Goal: Obtain resource: Download file/media

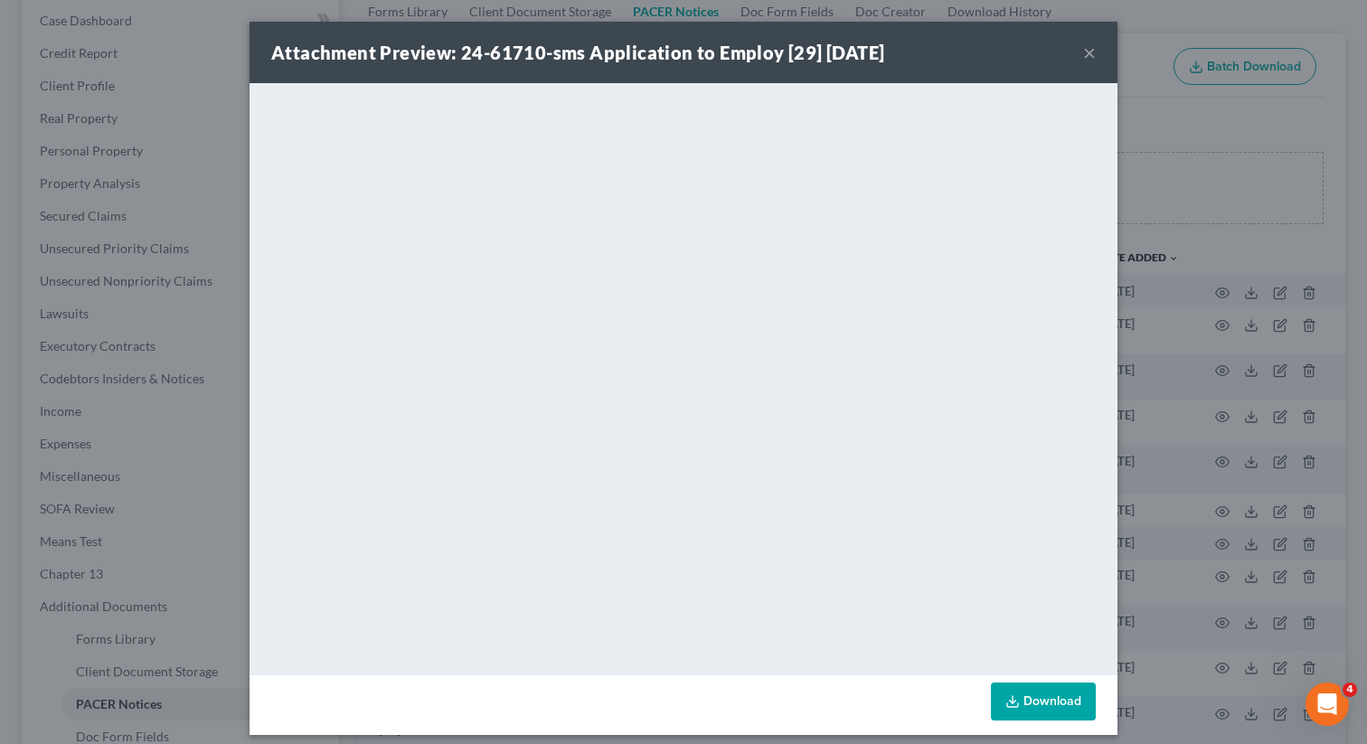
click at [1084, 58] on button "×" at bounding box center [1089, 53] width 13 height 22
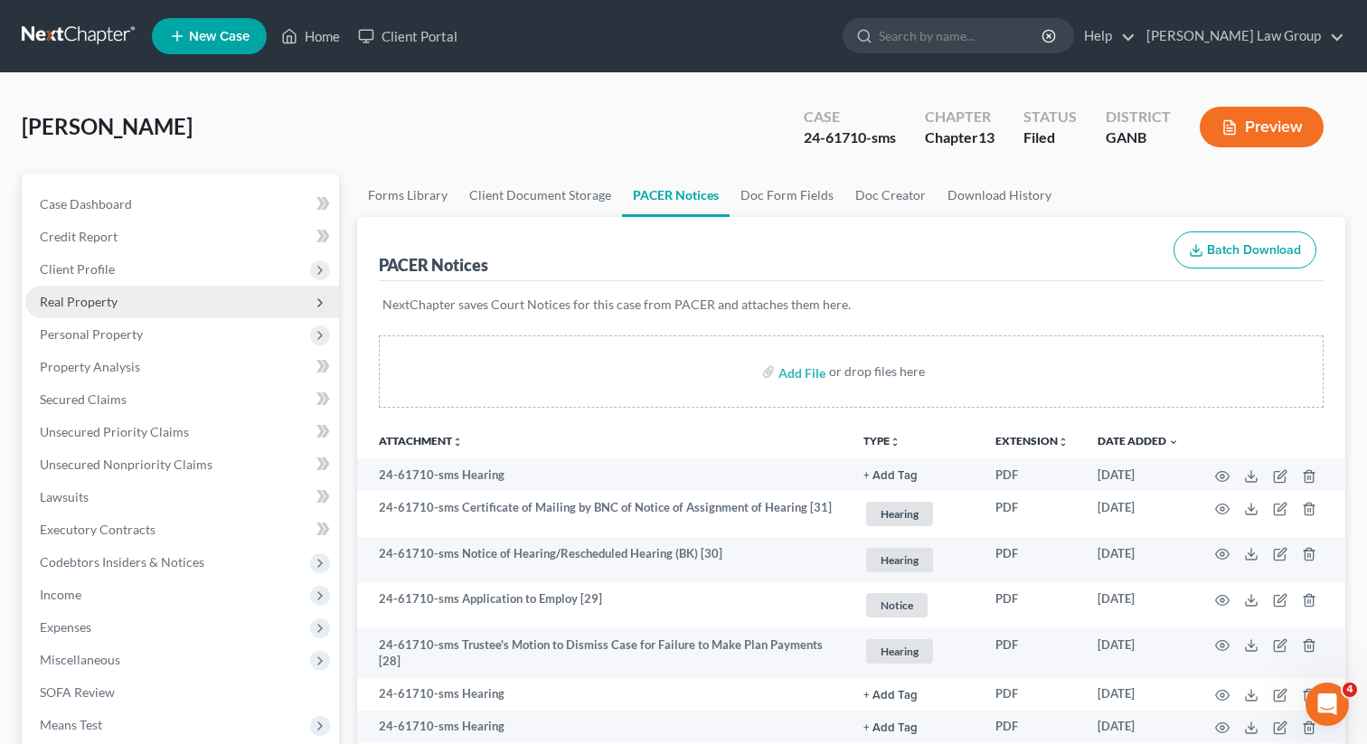
click at [85, 313] on span "Real Property" at bounding box center [182, 302] width 314 height 33
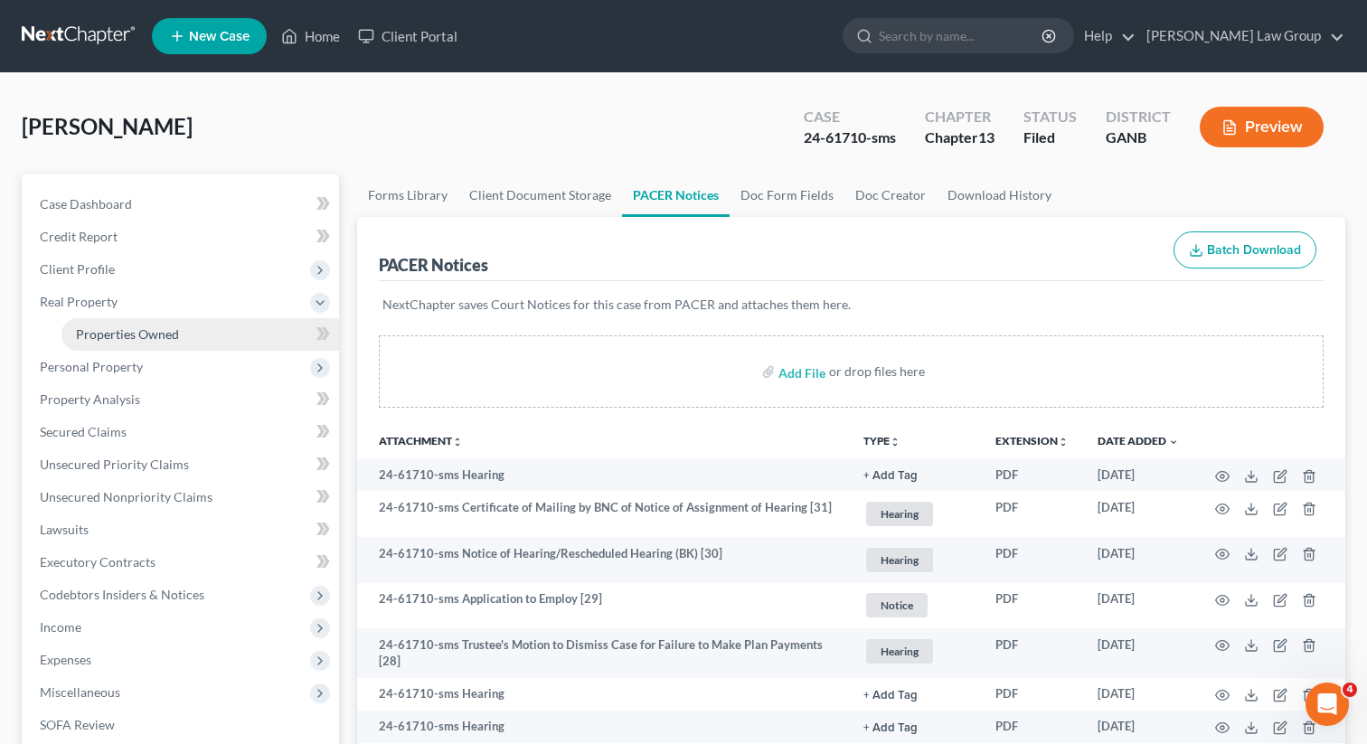
click at [106, 328] on span "Properties Owned" at bounding box center [127, 333] width 103 height 15
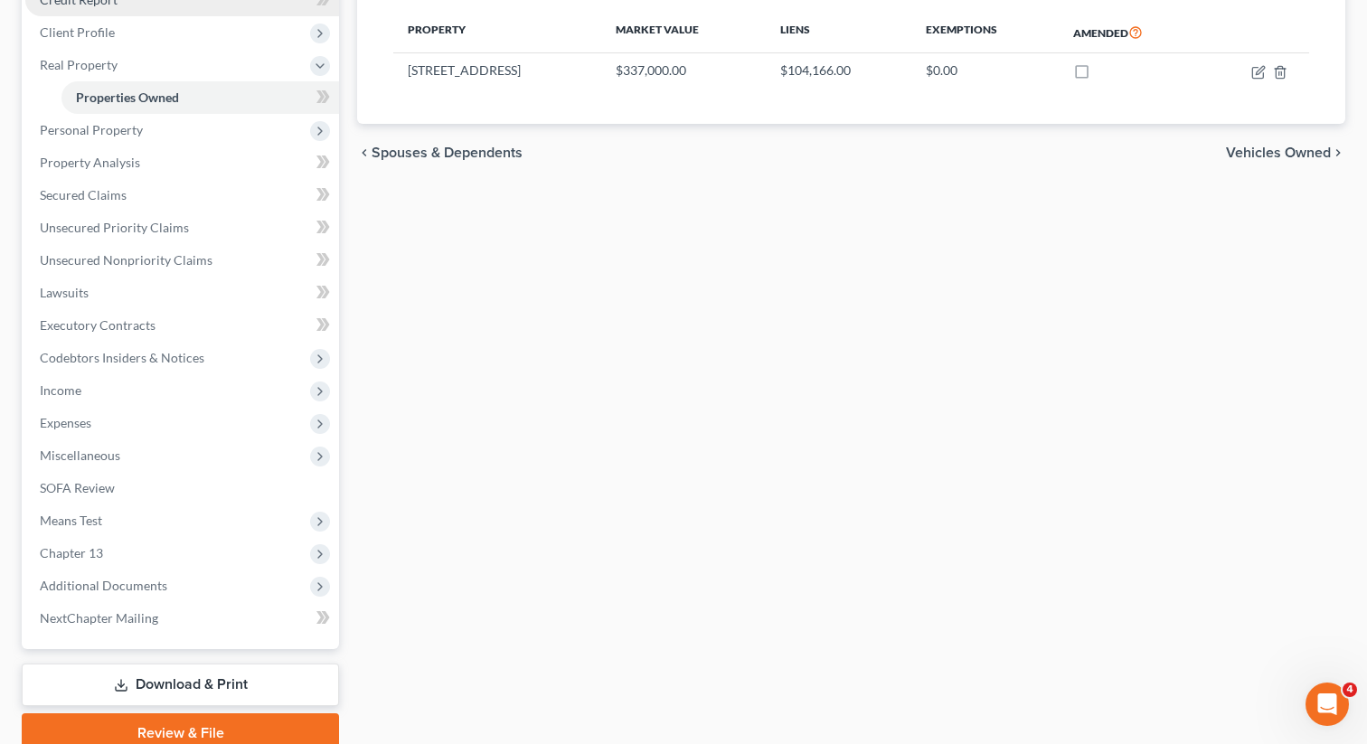
scroll to position [255, 0]
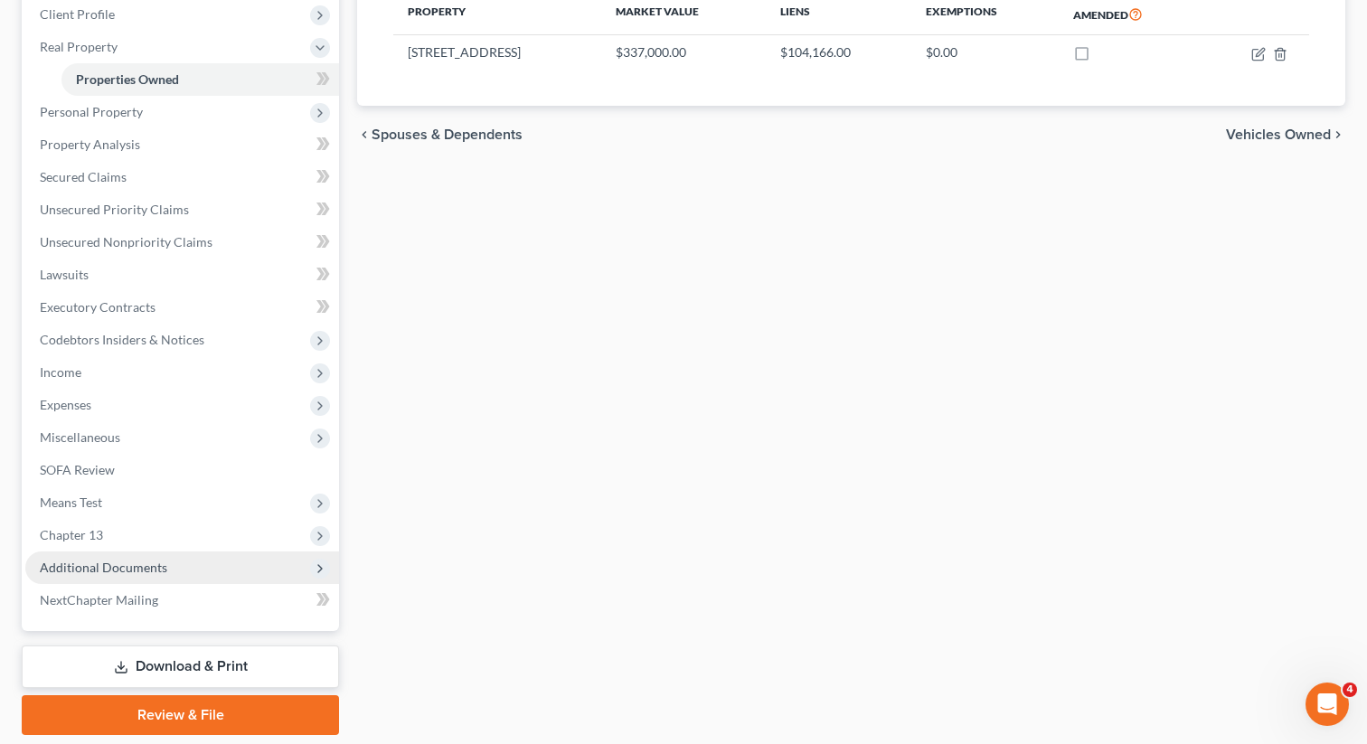
click at [155, 571] on span "Additional Documents" at bounding box center [103, 567] width 127 height 15
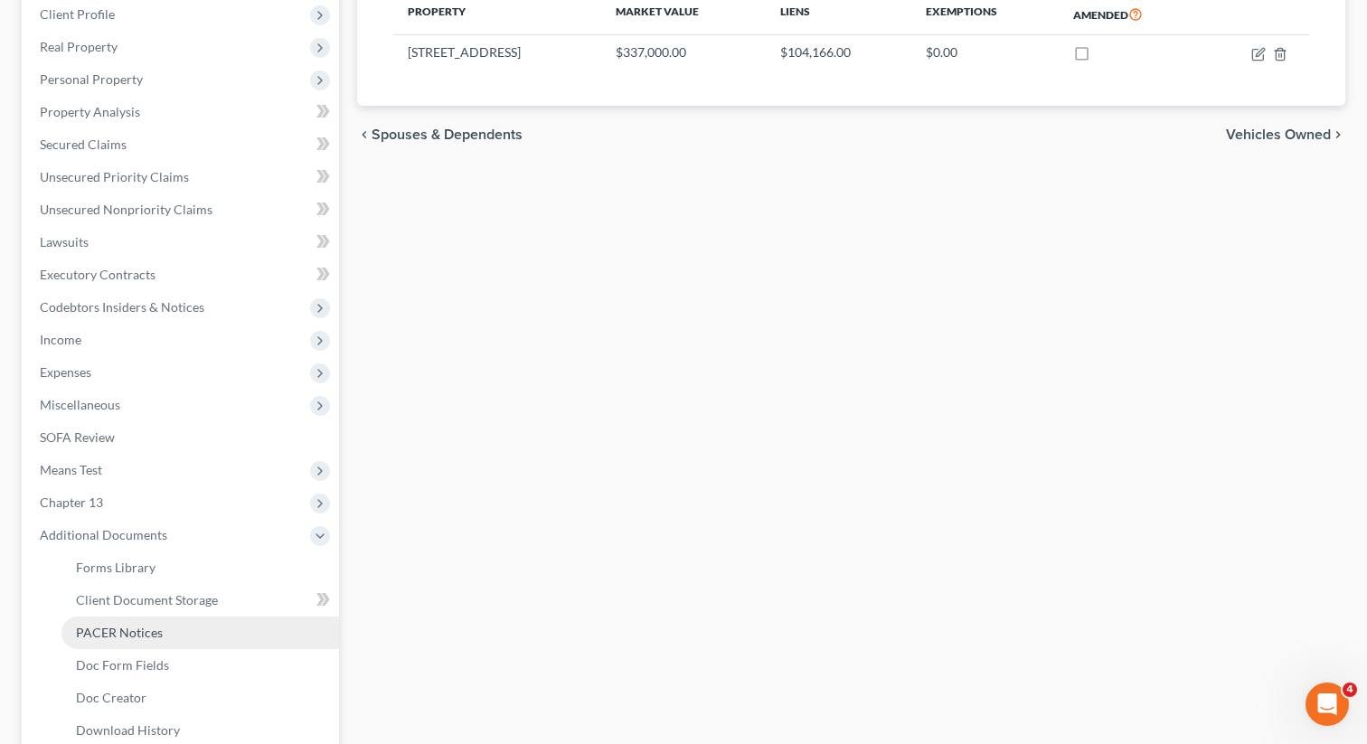
click at [152, 637] on span "PACER Notices" at bounding box center [119, 632] width 87 height 15
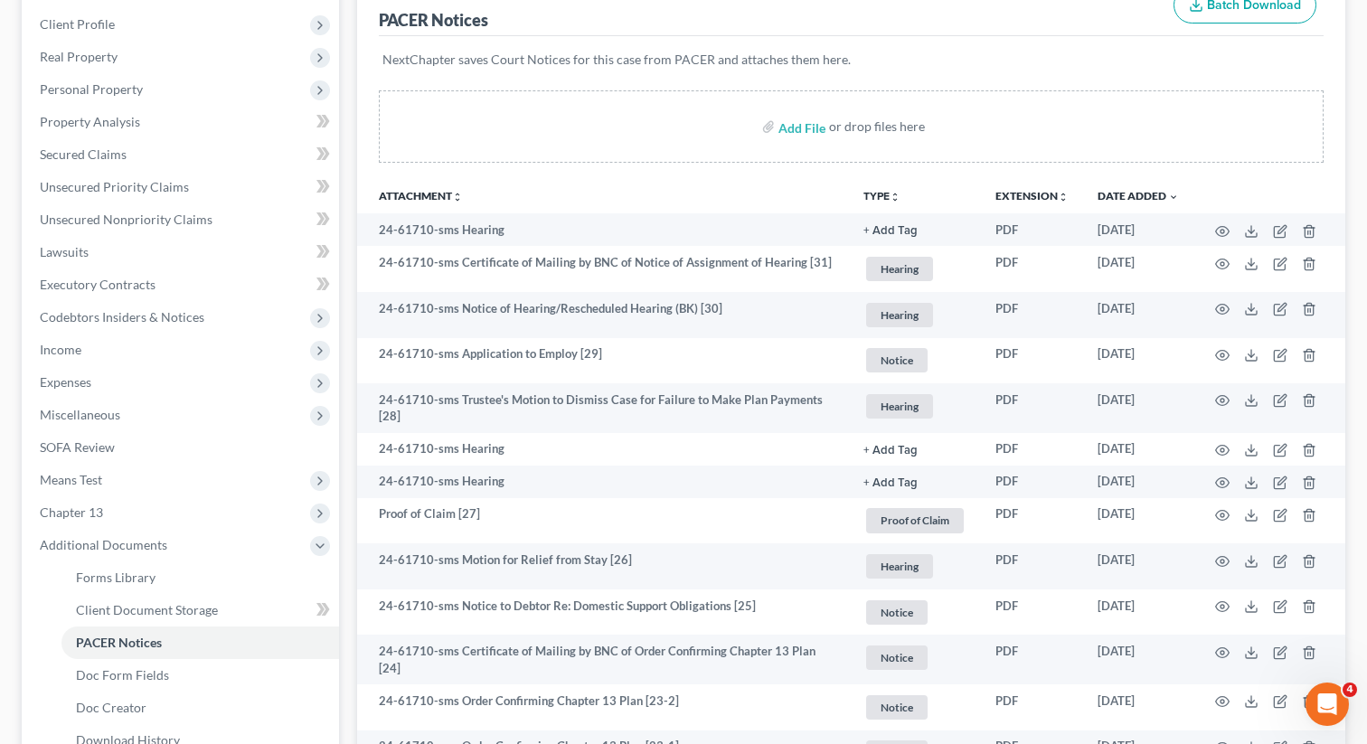
scroll to position [246, 0]
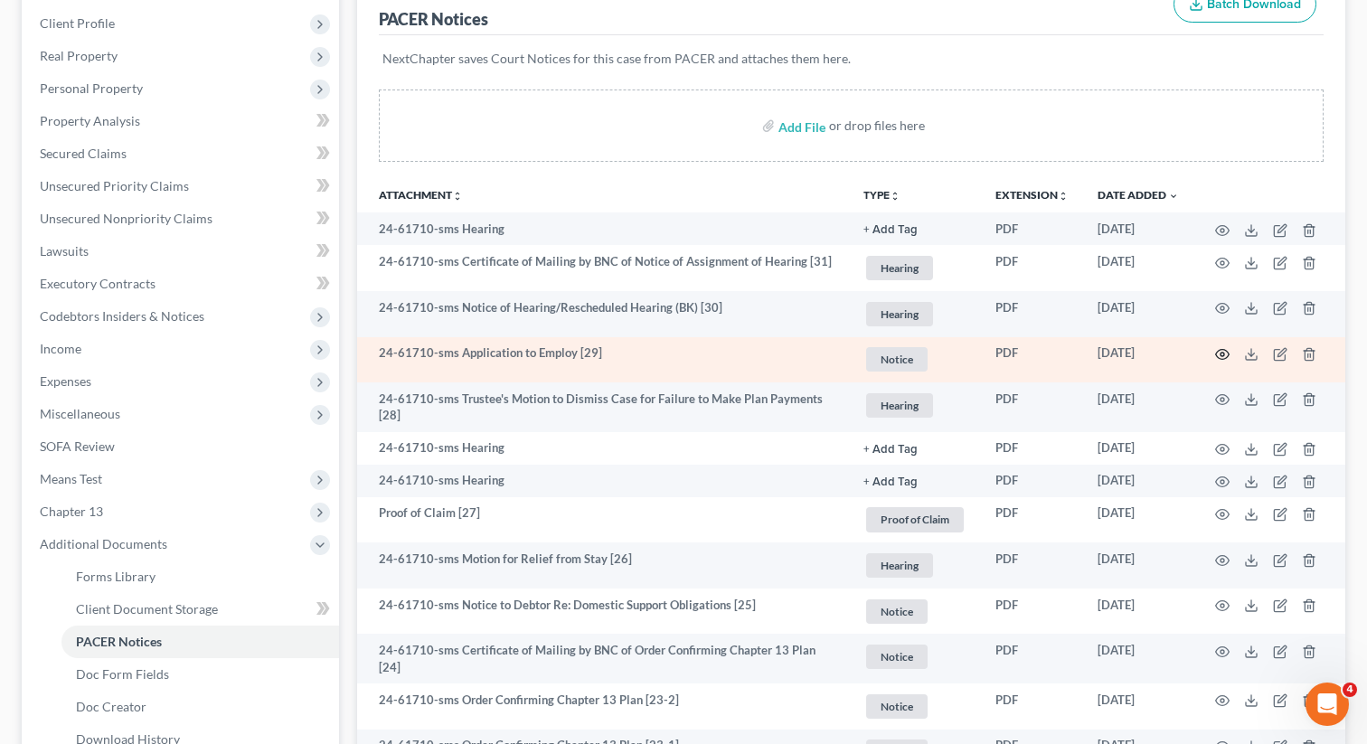
click at [1221, 353] on circle "button" at bounding box center [1223, 355] width 4 height 4
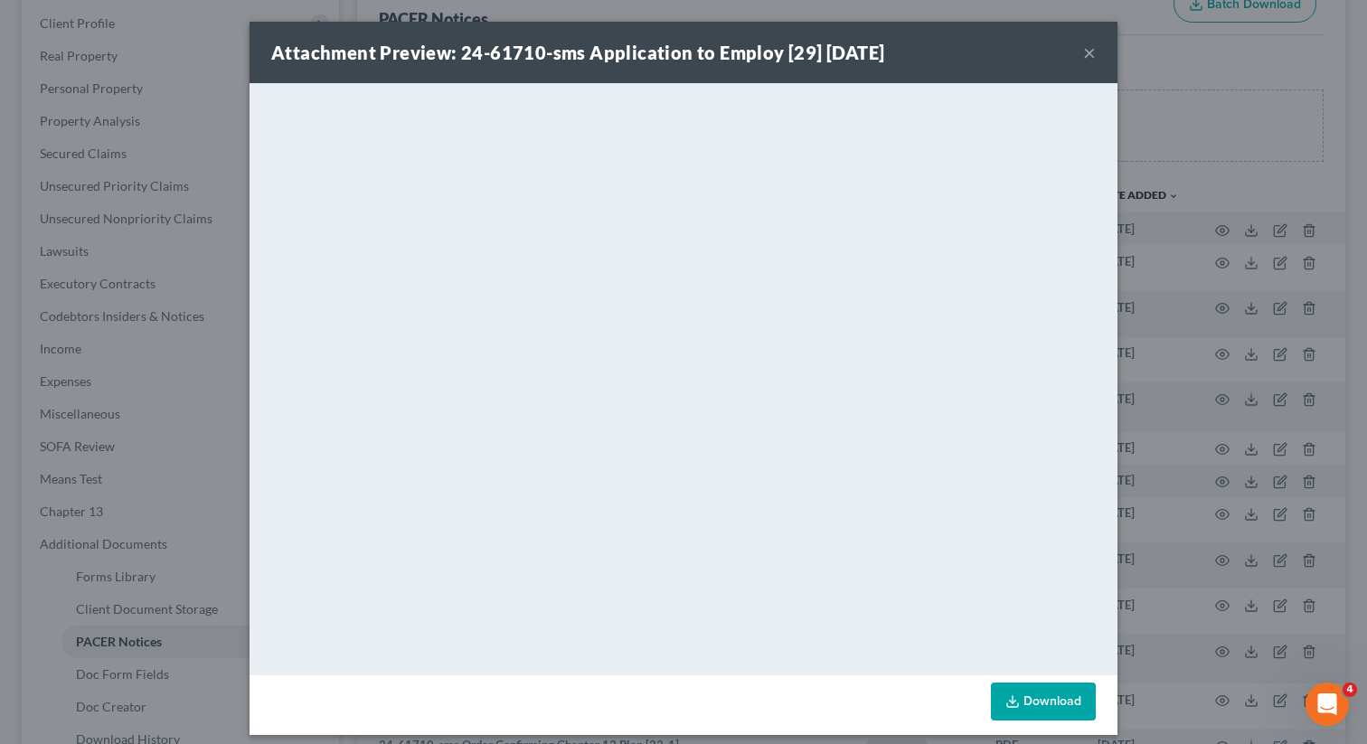
click at [1086, 51] on button "×" at bounding box center [1089, 53] width 13 height 22
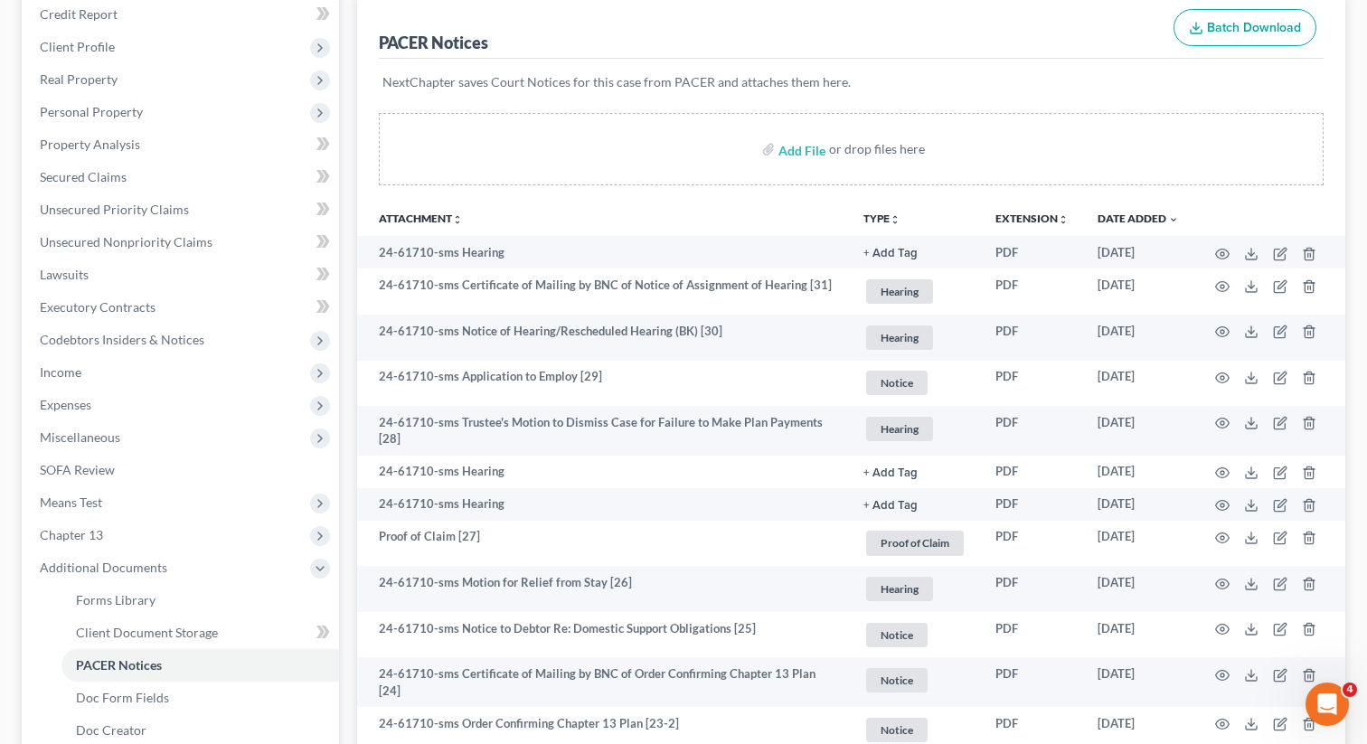
scroll to position [0, 0]
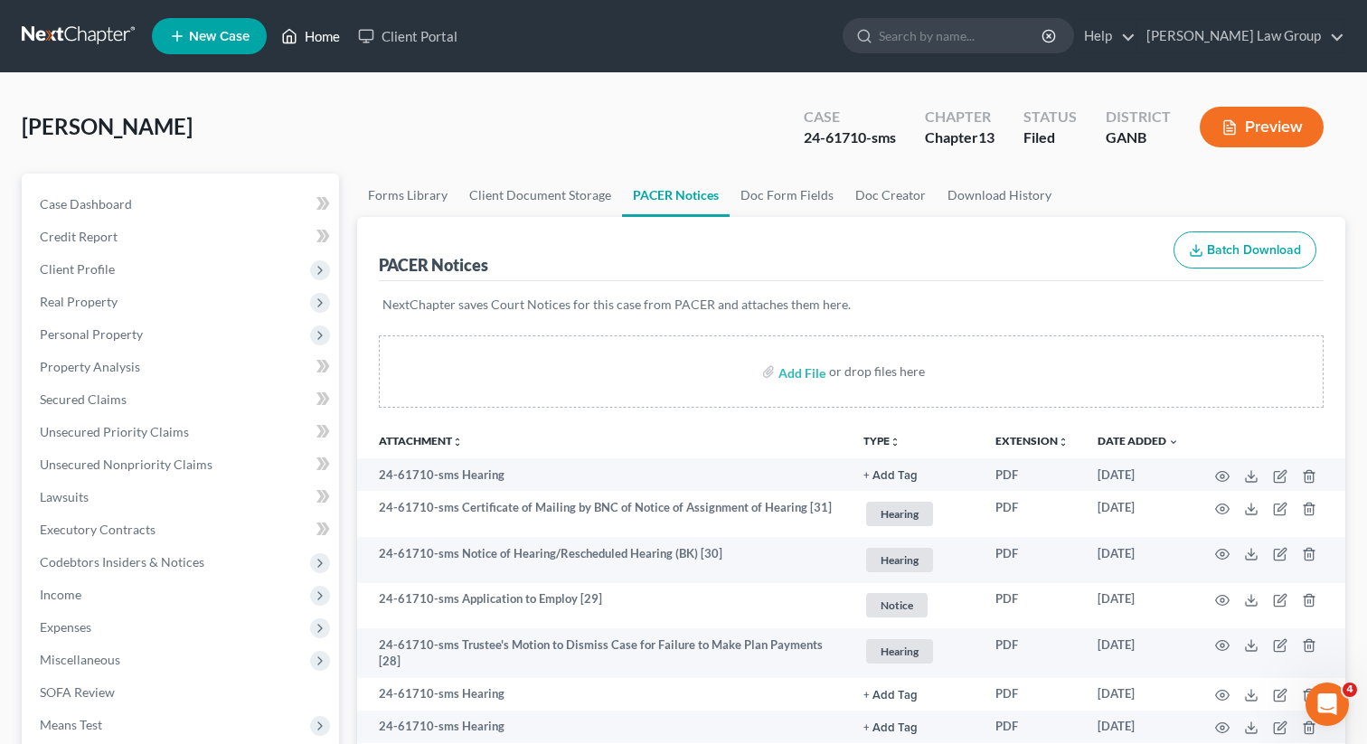
click at [329, 42] on link "Home" at bounding box center [310, 36] width 77 height 33
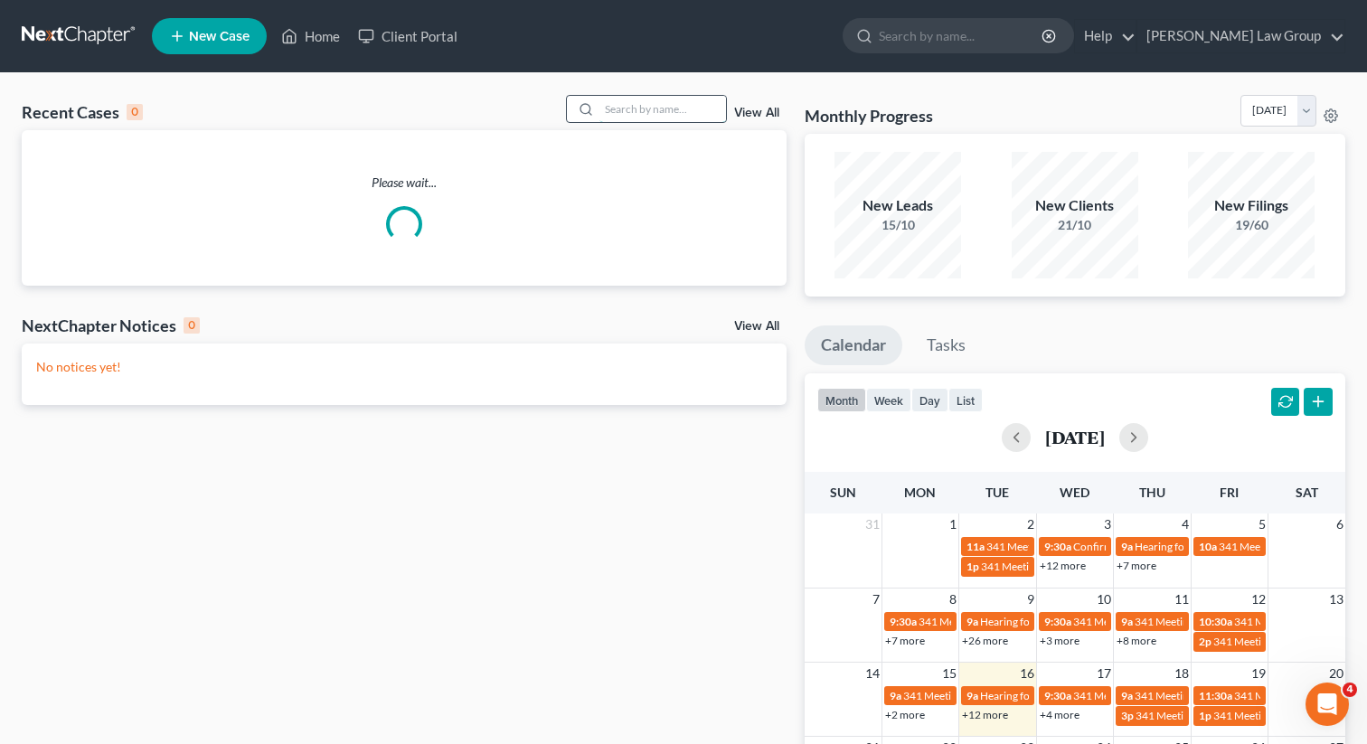
click at [675, 99] on input "search" at bounding box center [662, 109] width 127 height 26
type input "j"
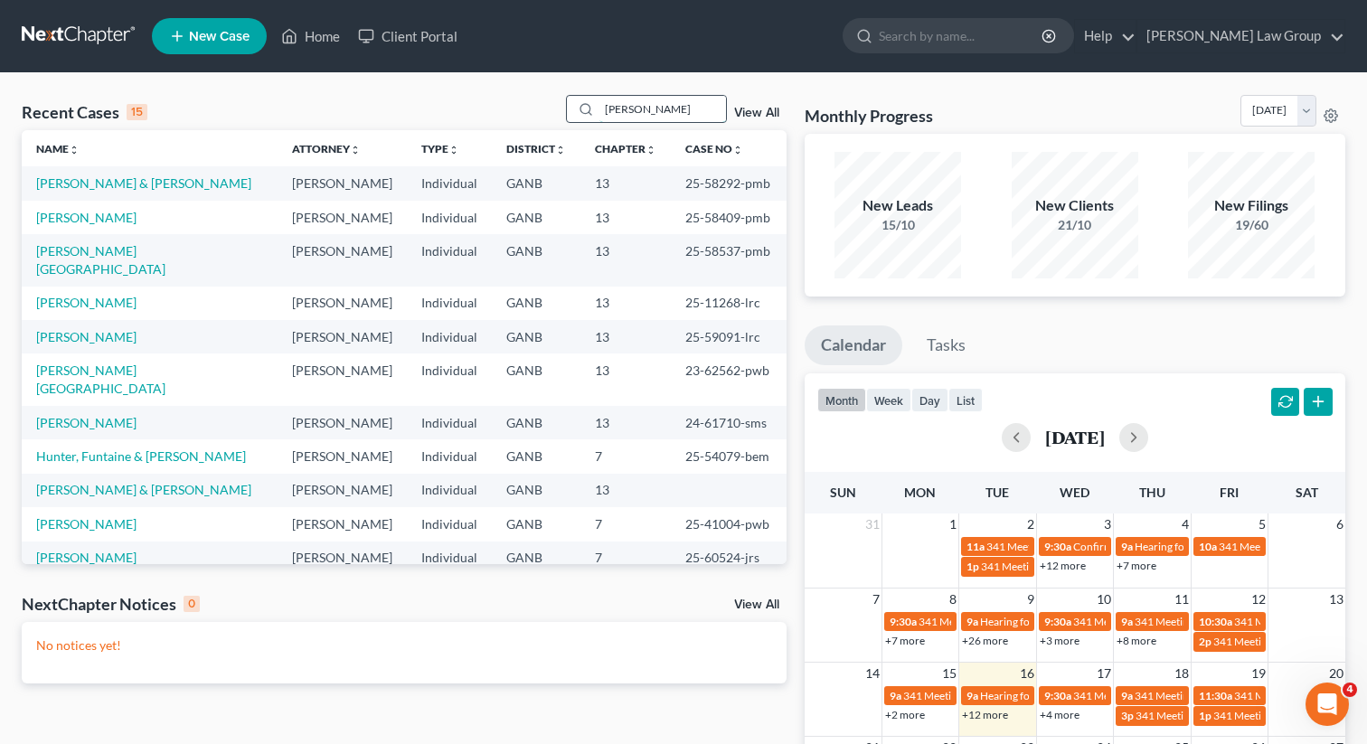
type input "[PERSON_NAME]"
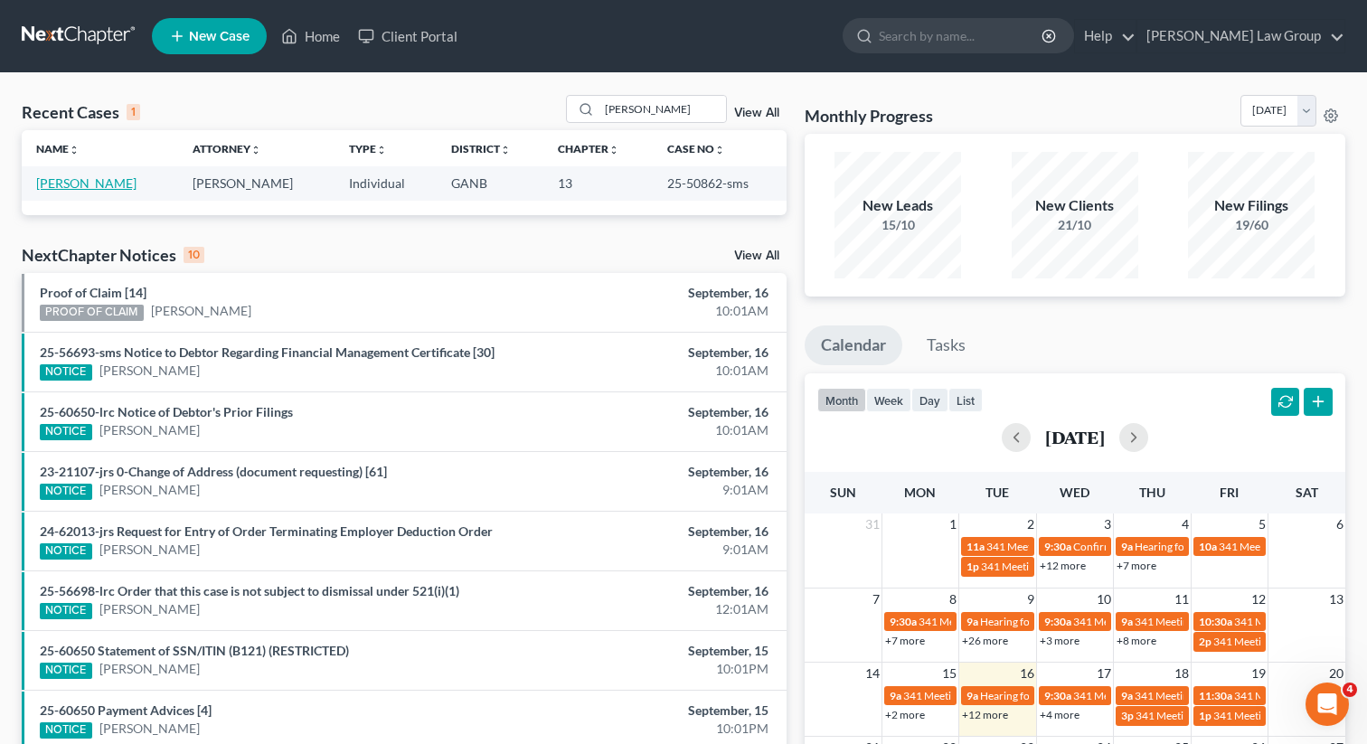
click at [99, 184] on link "[PERSON_NAME]" at bounding box center [86, 182] width 100 height 15
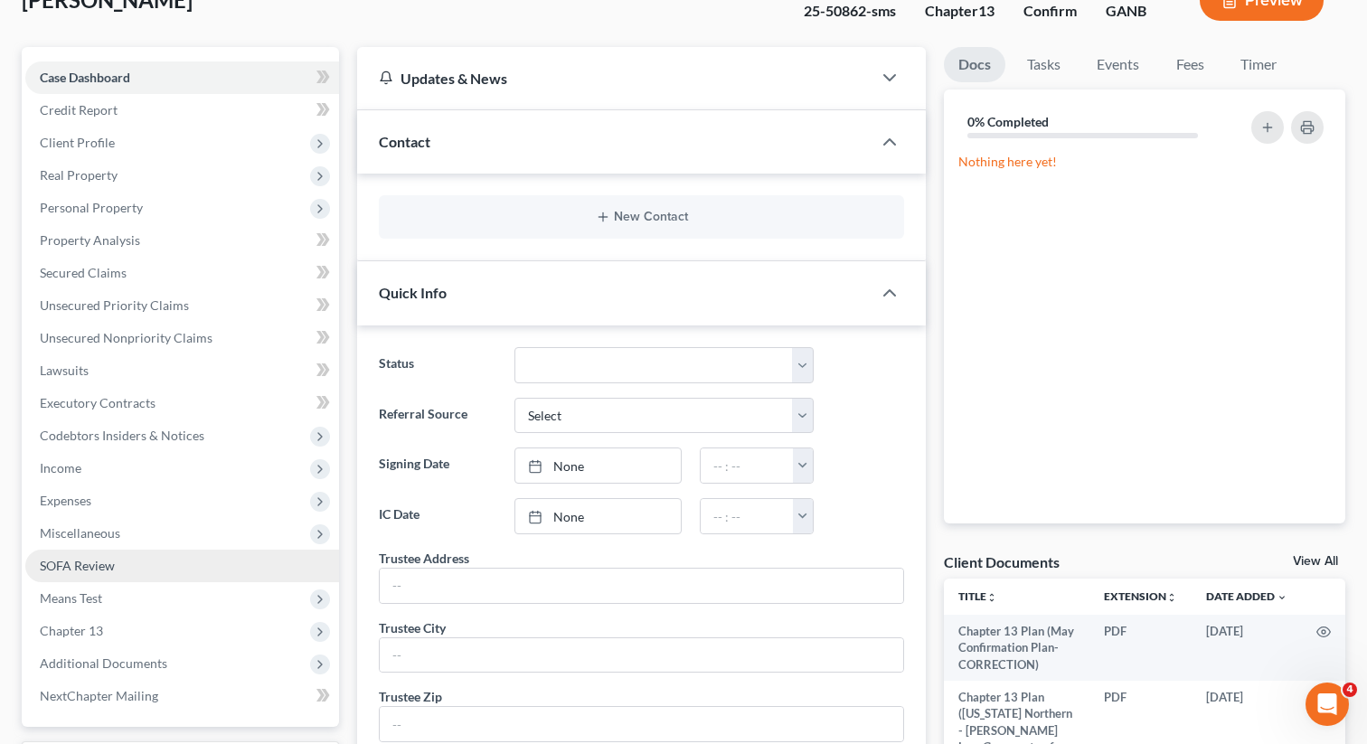
scroll to position [183, 0]
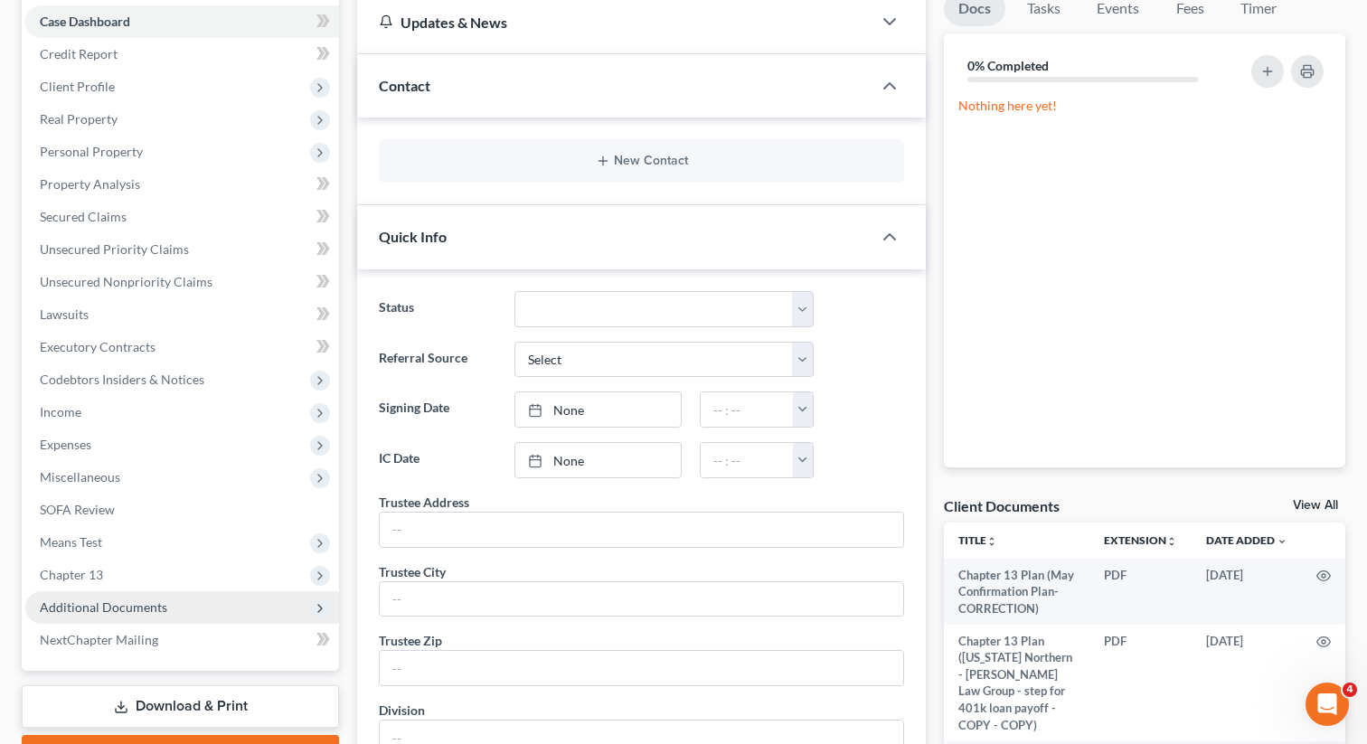
click at [118, 608] on span "Additional Documents" at bounding box center [103, 606] width 127 height 15
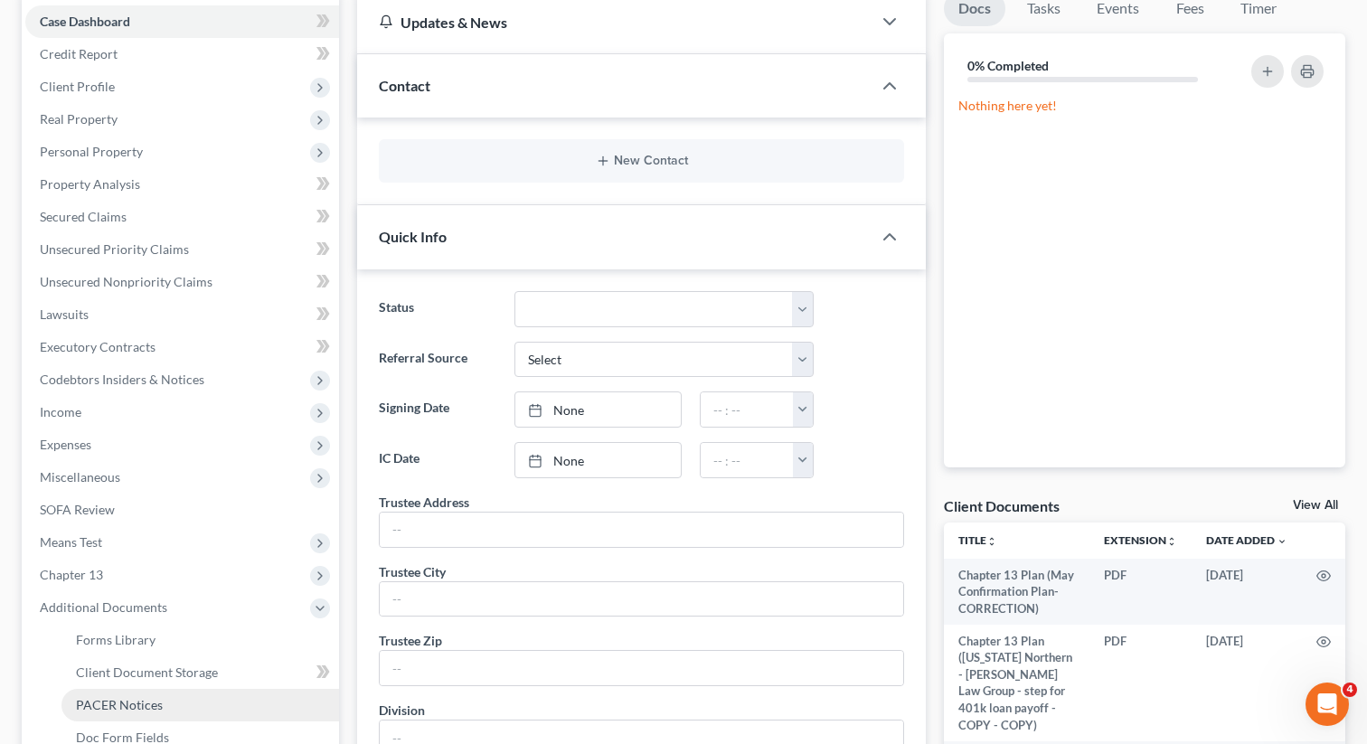
click at [113, 702] on span "PACER Notices" at bounding box center [119, 704] width 87 height 15
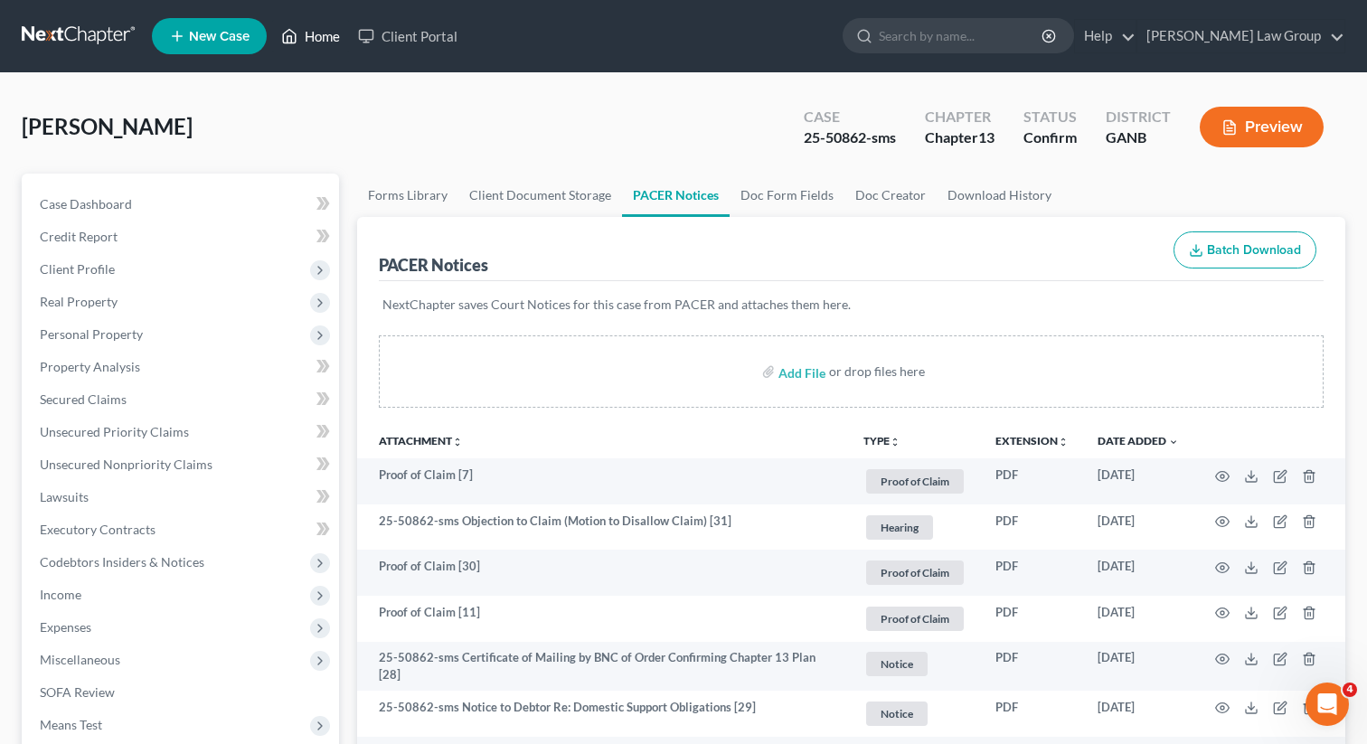
click at [327, 39] on link "Home" at bounding box center [310, 36] width 77 height 33
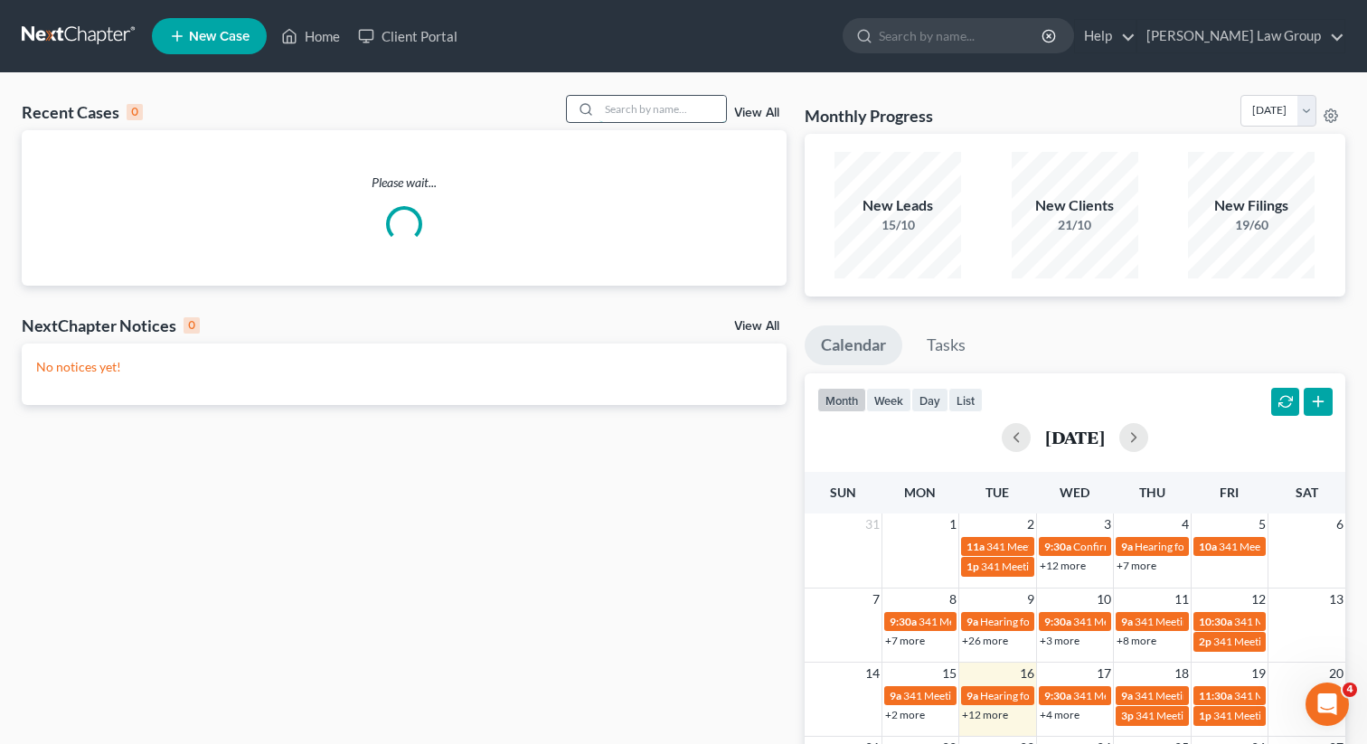
click at [683, 116] on input "search" at bounding box center [662, 109] width 127 height 26
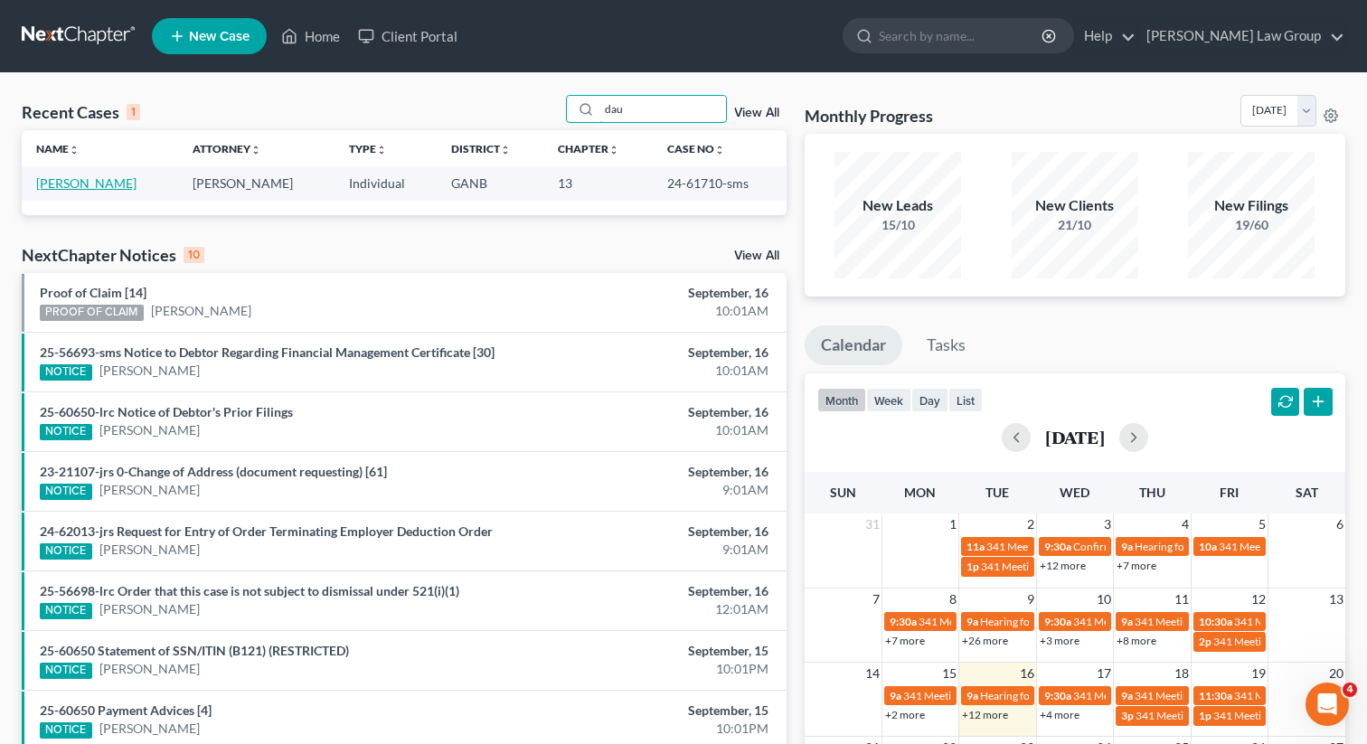
type input "dau"
click at [87, 188] on link "[PERSON_NAME]" at bounding box center [86, 182] width 100 height 15
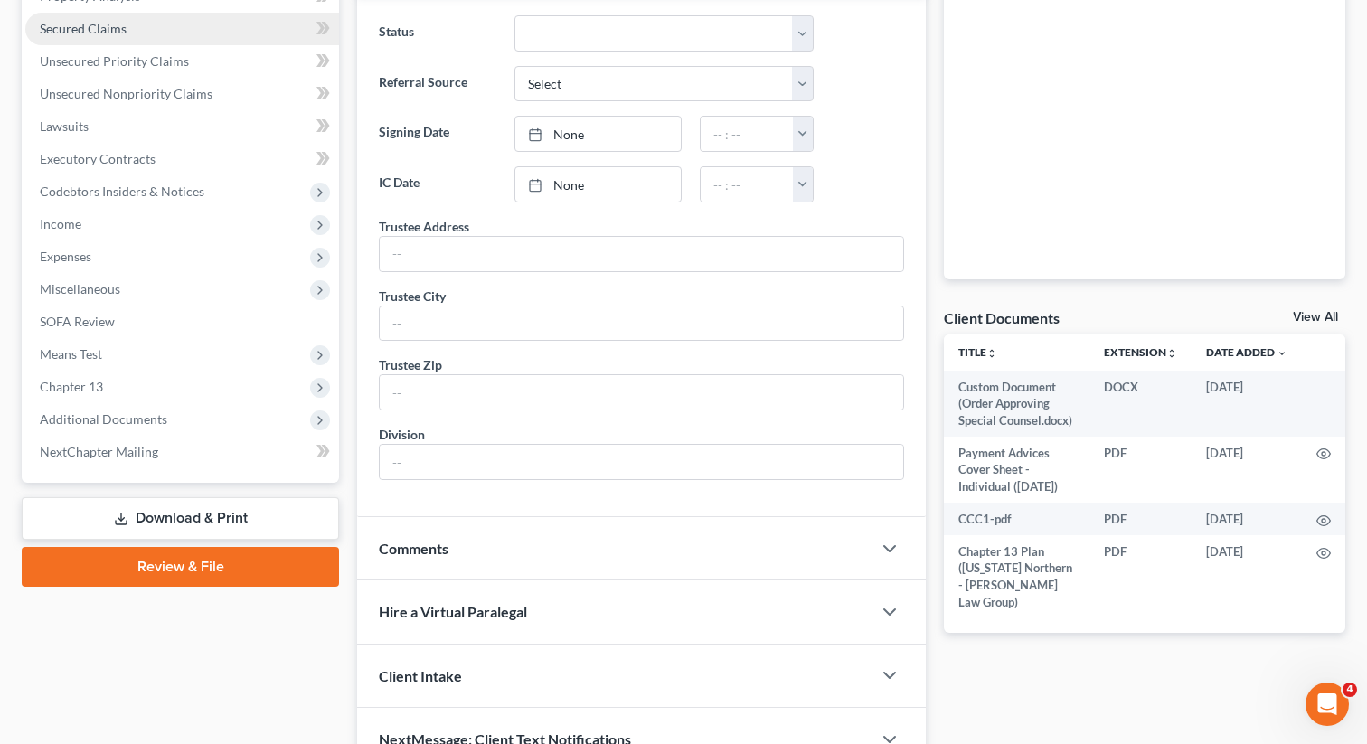
scroll to position [466, 0]
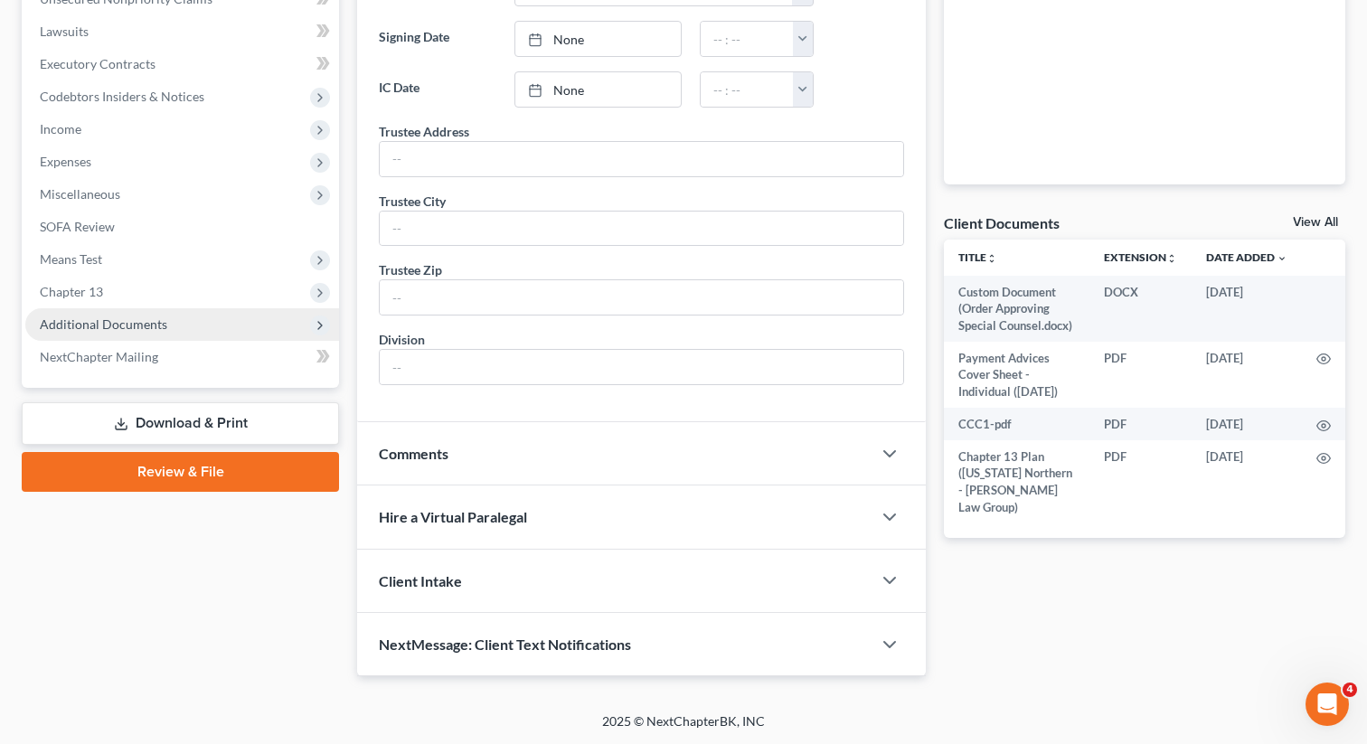
click at [149, 319] on span "Additional Documents" at bounding box center [103, 323] width 127 height 15
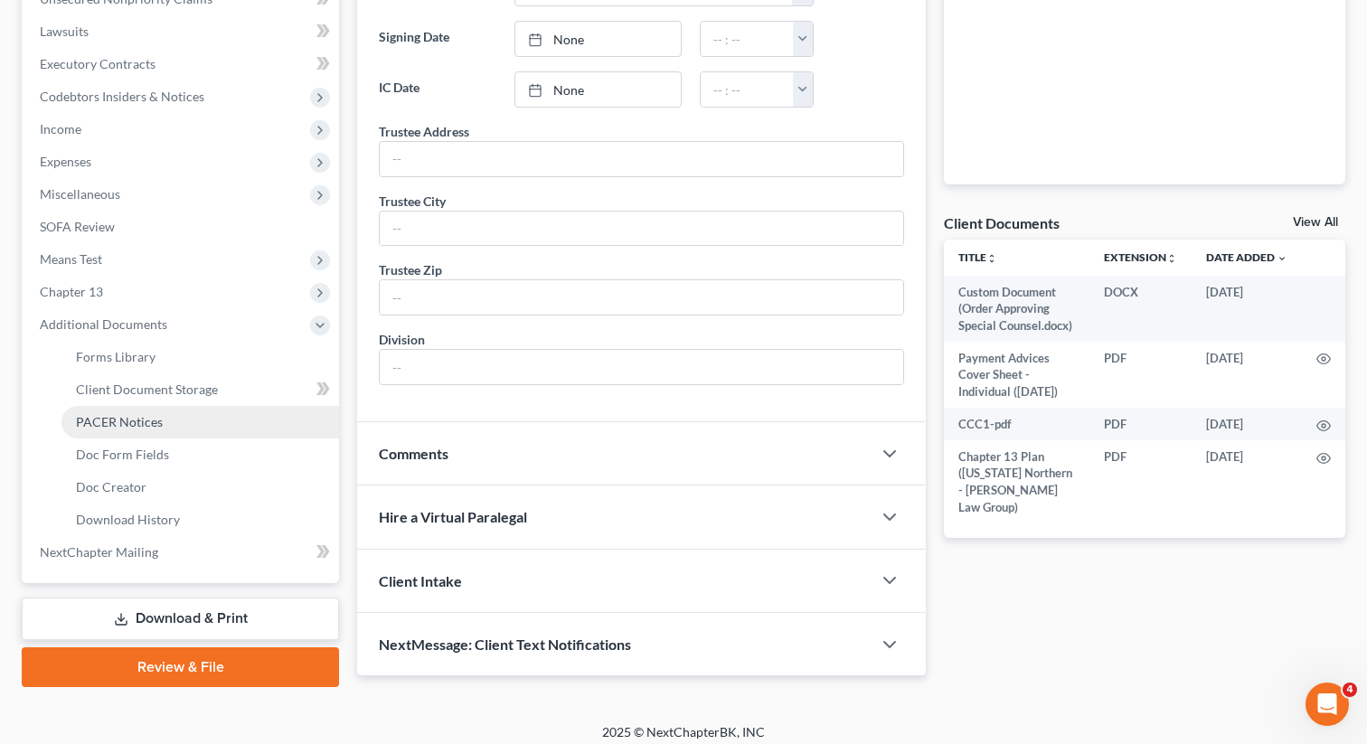
click at [167, 427] on link "PACER Notices" at bounding box center [200, 422] width 278 height 33
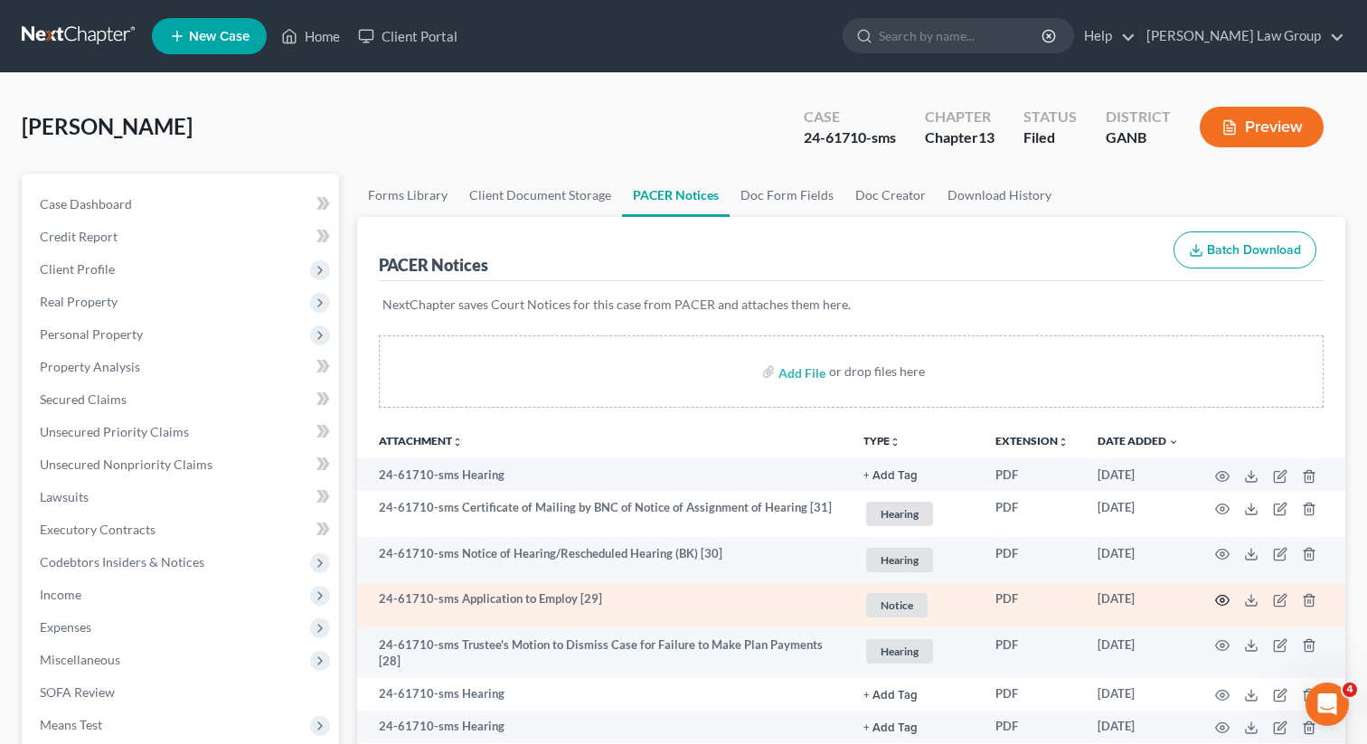
click at [1225, 594] on icon "button" at bounding box center [1222, 600] width 14 height 14
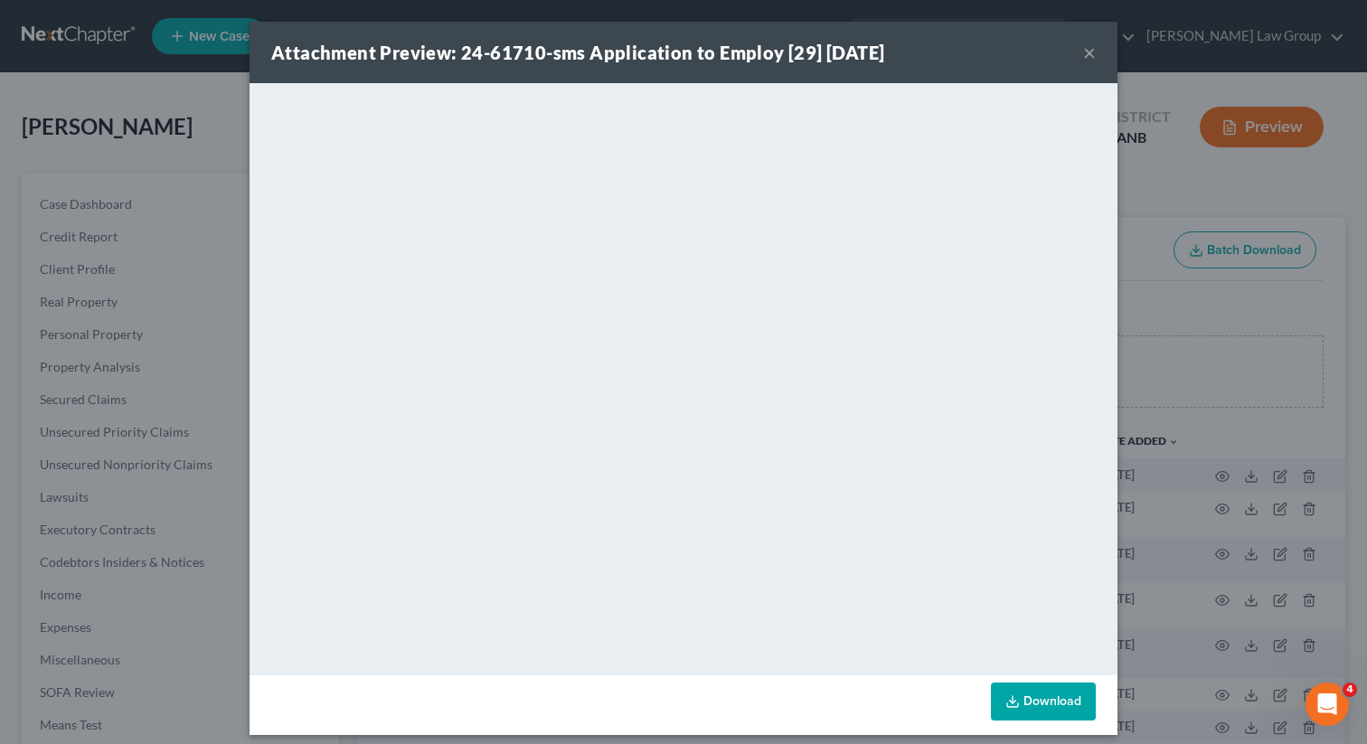
click at [1089, 55] on button "×" at bounding box center [1089, 53] width 13 height 22
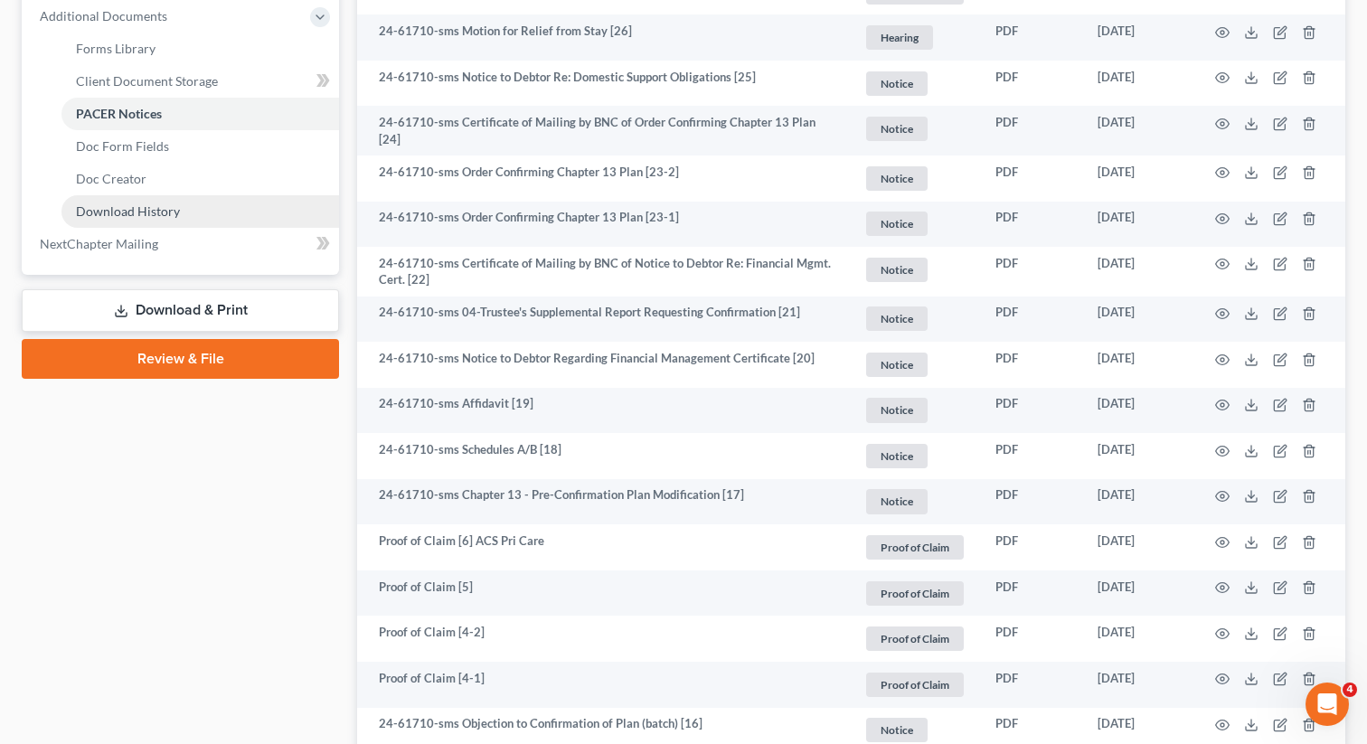
scroll to position [675, 0]
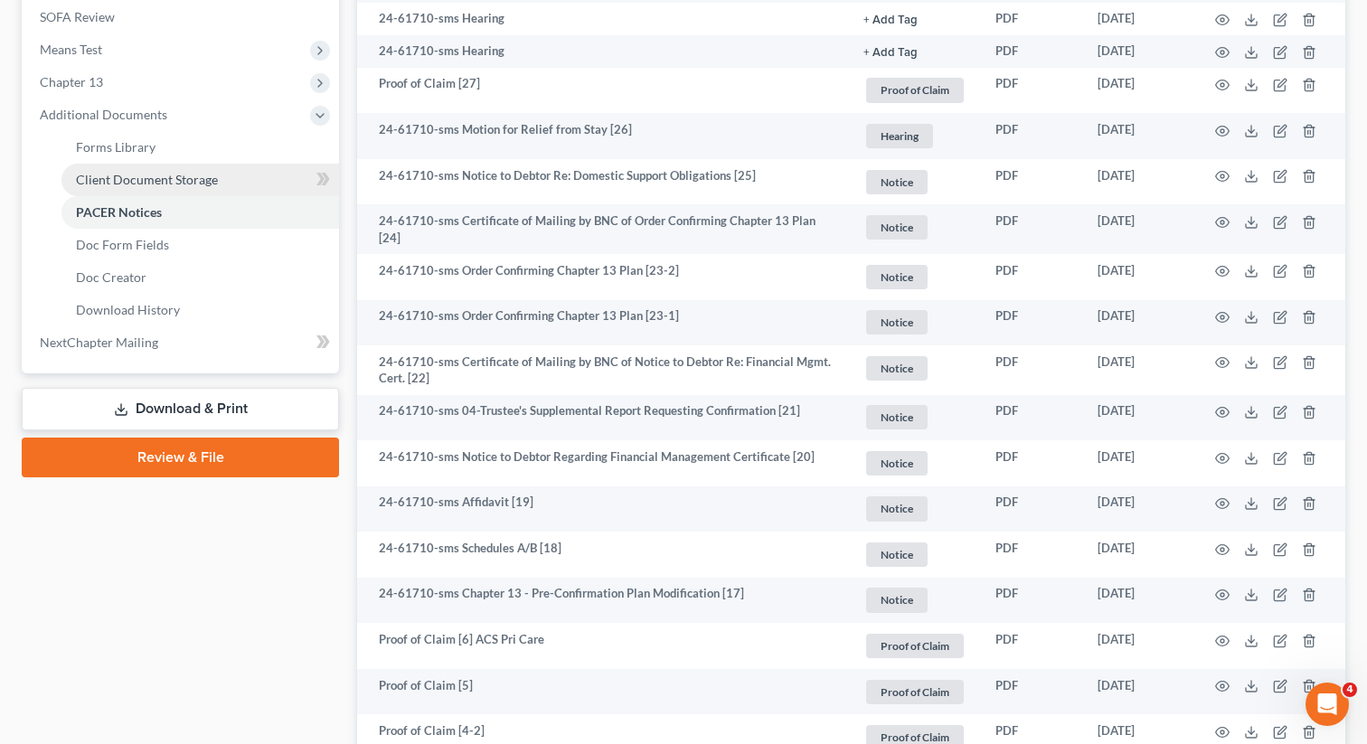
click at [137, 174] on span "Client Document Storage" at bounding box center [147, 179] width 142 height 15
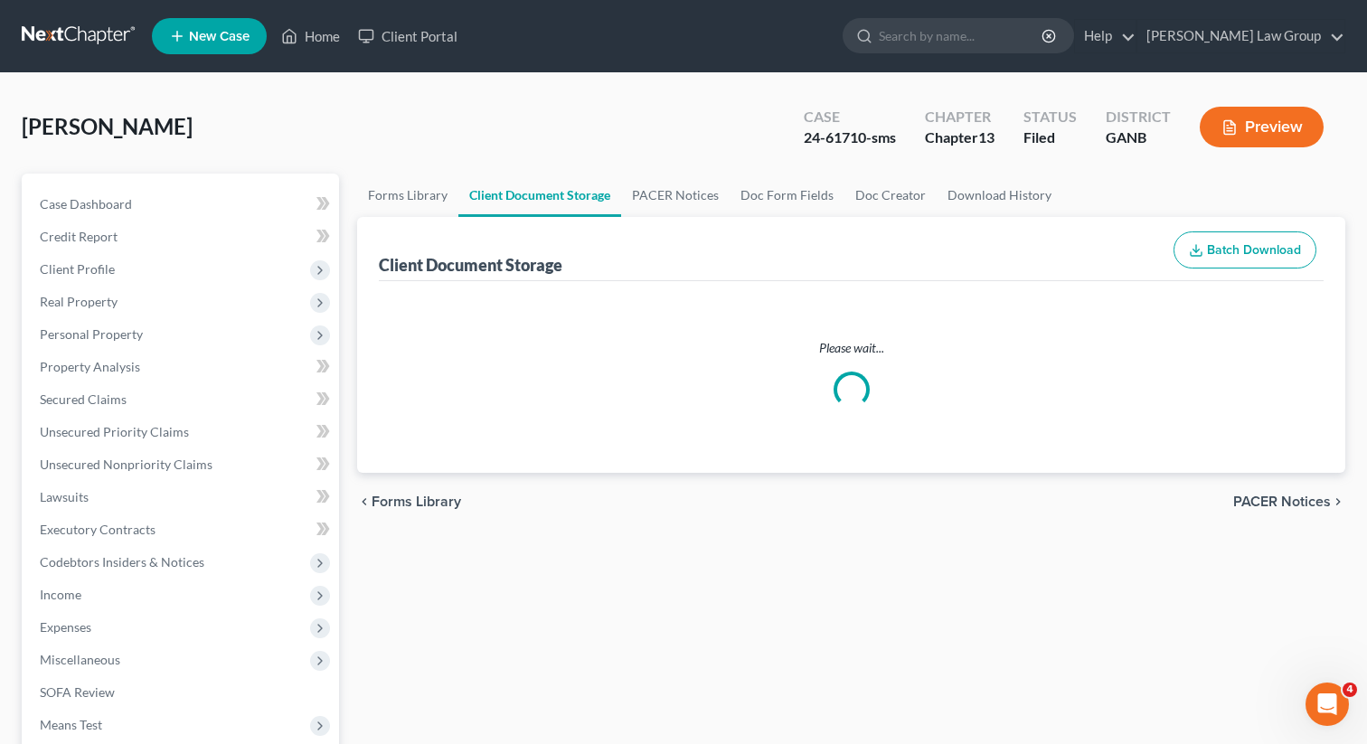
select select "0"
select select "5"
select select "35"
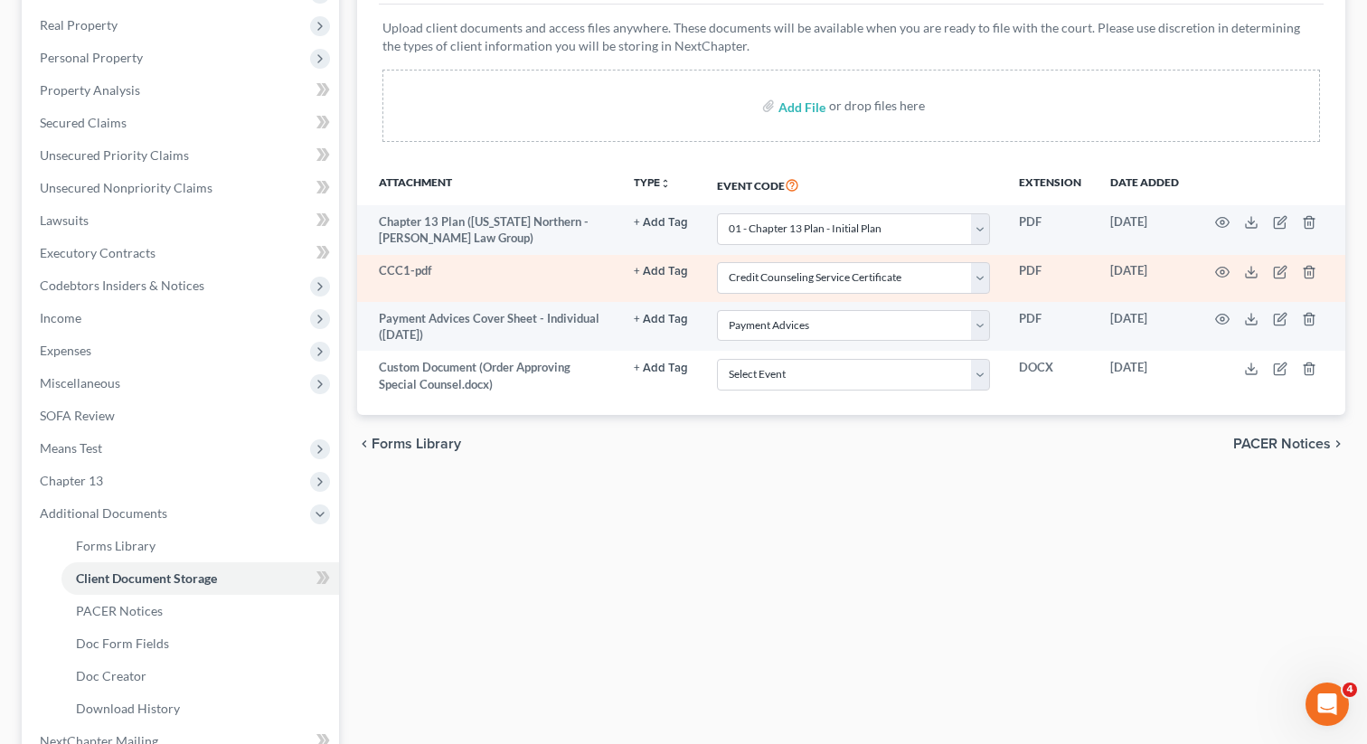
scroll to position [476, 0]
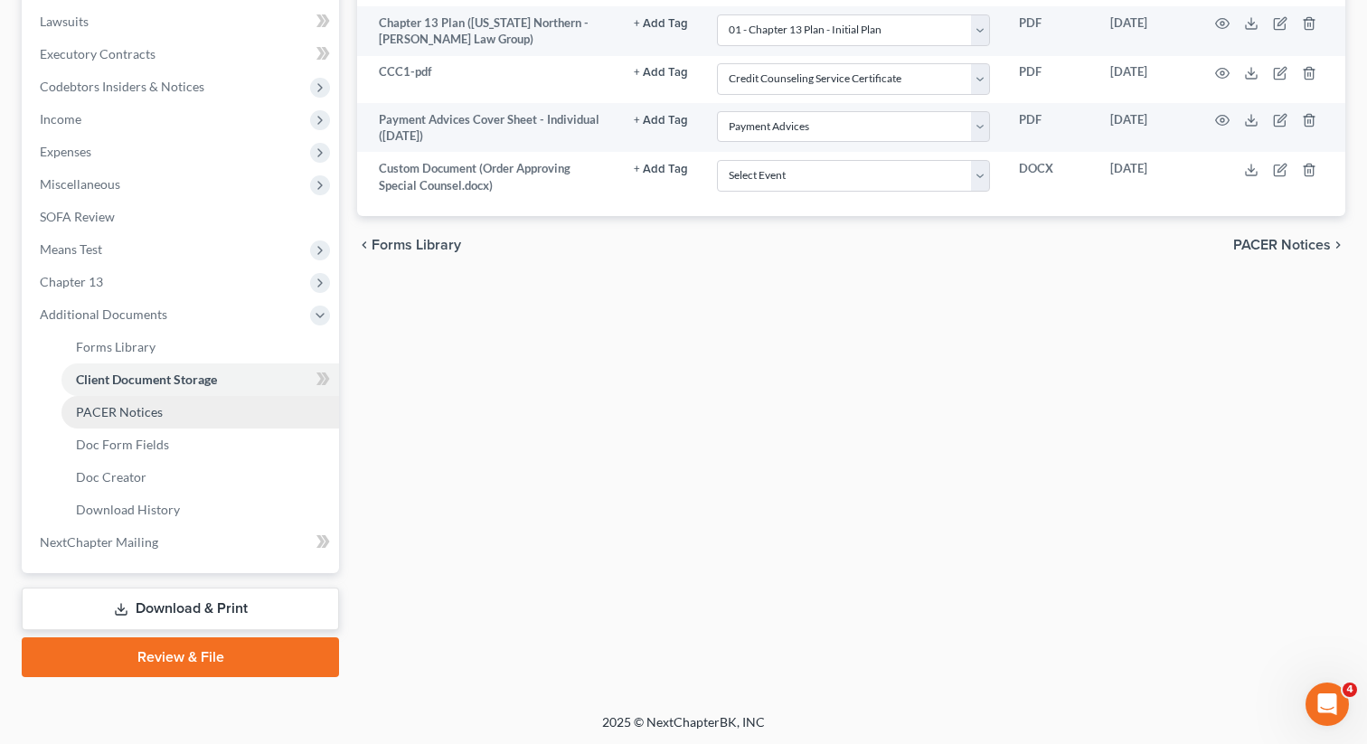
click at [137, 412] on span "PACER Notices" at bounding box center [119, 411] width 87 height 15
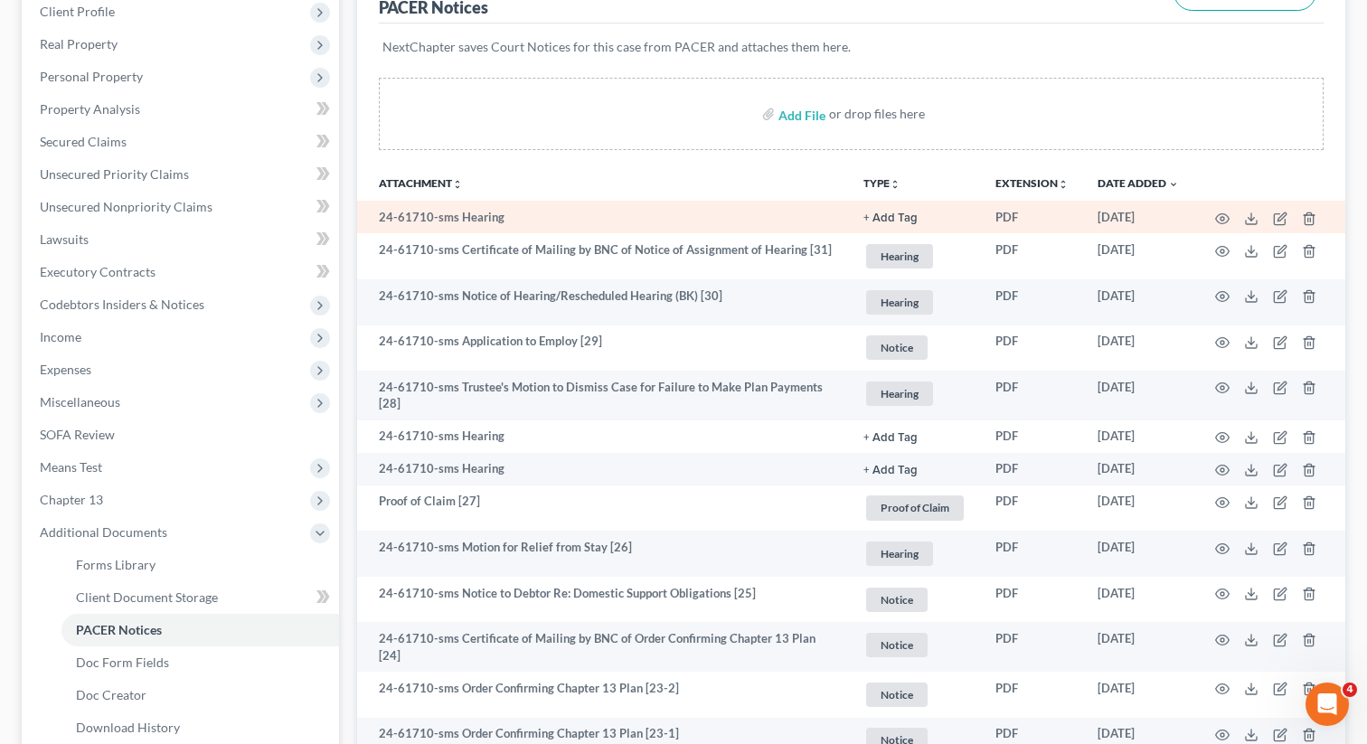
scroll to position [269, 0]
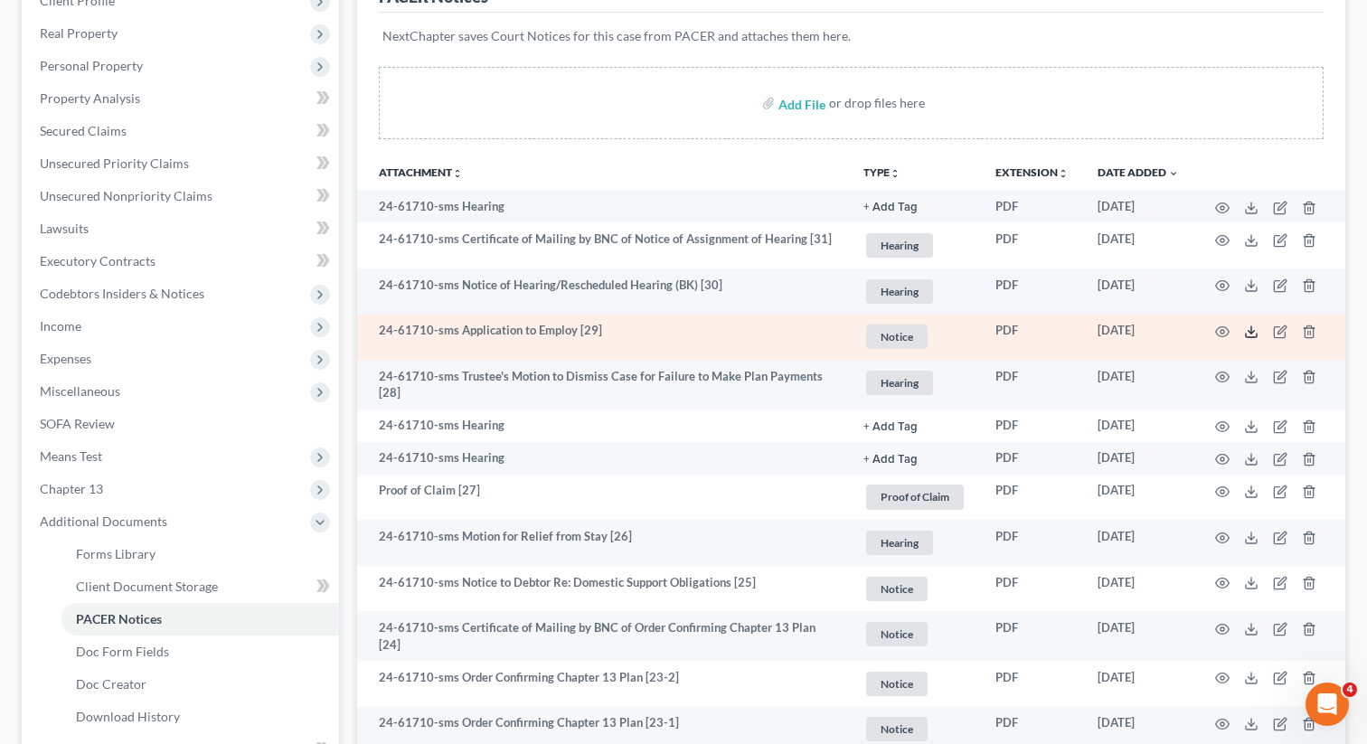
click at [1249, 327] on icon at bounding box center [1251, 332] width 14 height 14
